Goal: Use online tool/utility: Utilize a website feature to perform a specific function

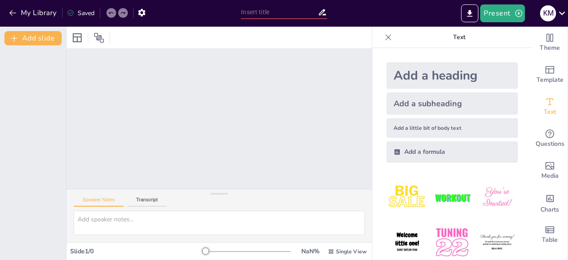
click at [82, 253] on div "Slide 1 / 0" at bounding box center [137, 251] width 135 height 8
click at [176, 218] on textarea at bounding box center [219, 222] width 291 height 24
click at [147, 201] on button "Transcript" at bounding box center [147, 202] width 40 height 10
click at [97, 201] on button "Speaker Notes" at bounding box center [99, 202] width 50 height 10
click at [196, 111] on div at bounding box center [219, 119] width 305 height 140
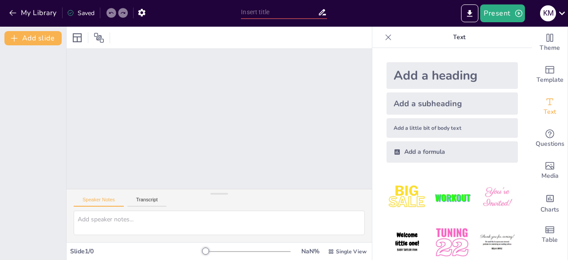
click at [196, 111] on div at bounding box center [219, 119] width 305 height 140
click at [491, 18] on button "Present" at bounding box center [502, 13] width 44 height 18
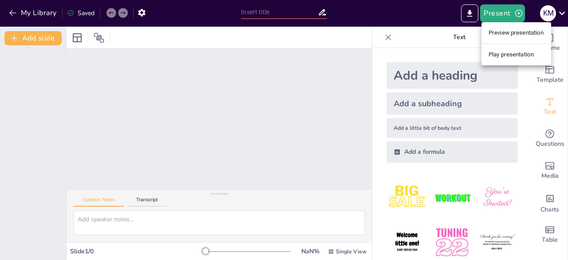
click at [500, 28] on li "Preview presentation" at bounding box center [517, 33] width 70 height 14
